Goal: Task Accomplishment & Management: Manage account settings

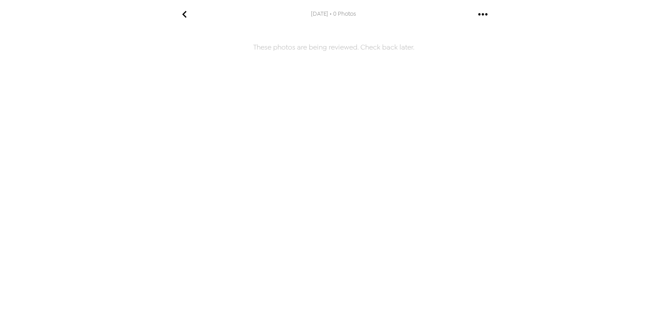
click at [244, 102] on h6 "These photos are being reviewed. Check back later." at bounding box center [333, 137] width 347 height 208
click at [400, 49] on h6 "These photos are being reviewed. Check back later." at bounding box center [333, 137] width 347 height 208
click at [187, 16] on icon "go back" at bounding box center [185, 14] width 14 height 14
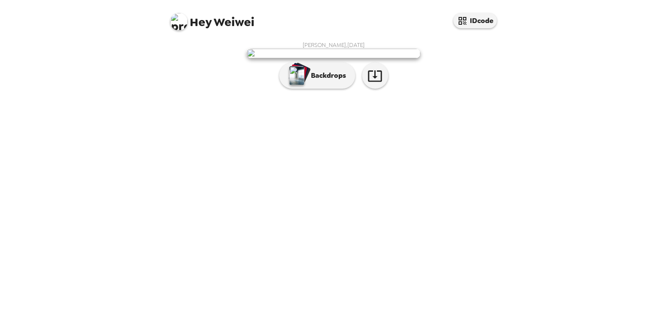
scroll to position [5, 0]
click at [290, 85] on img "button" at bounding box center [296, 75] width 15 height 19
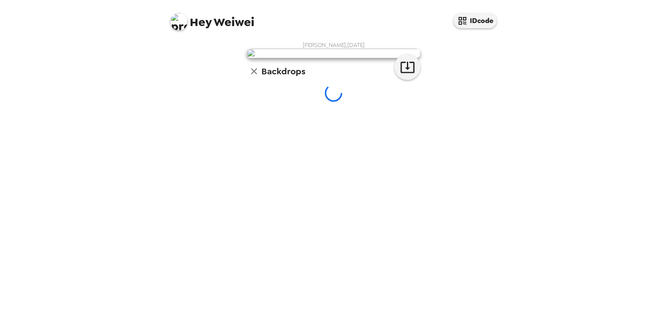
click at [249, 76] on icon "button" at bounding box center [254, 71] width 10 height 10
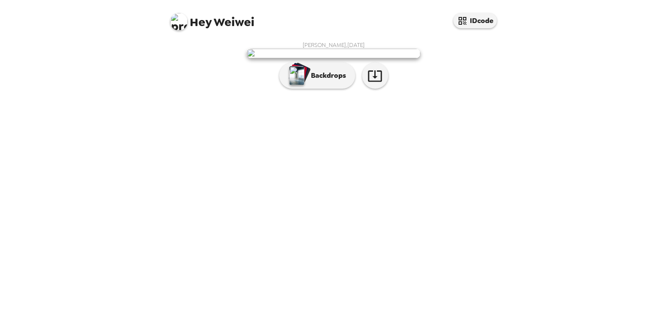
scroll to position [0, 0]
click at [369, 83] on icon "button" at bounding box center [374, 75] width 15 height 15
click at [181, 20] on img at bounding box center [178, 21] width 17 height 17
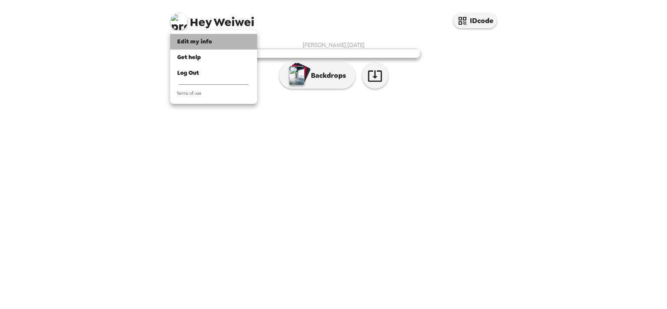
click at [216, 42] on div "Edit my info" at bounding box center [213, 41] width 73 height 9
